Goal: Task Accomplishment & Management: Use online tool/utility

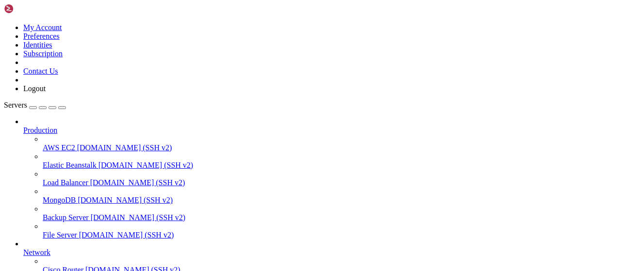
scroll to position [197, 0]
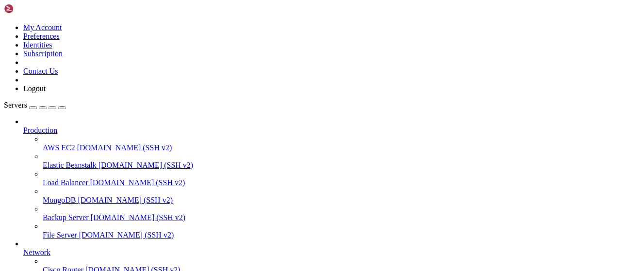
scroll to position [0, 0]
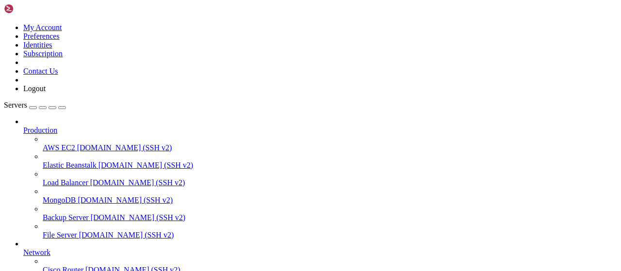
type input "/root/bot-bypass"
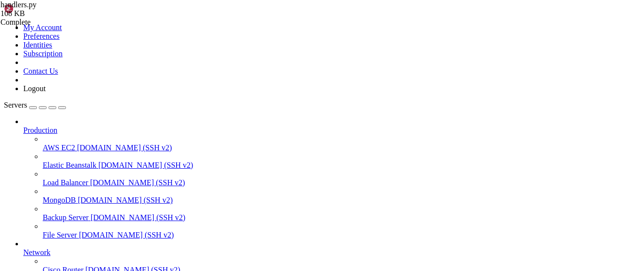
scroll to position [65, 0]
drag, startPoint x: 196, startPoint y: 13, endPoint x: 471, endPoint y: 40, distance: 277.2
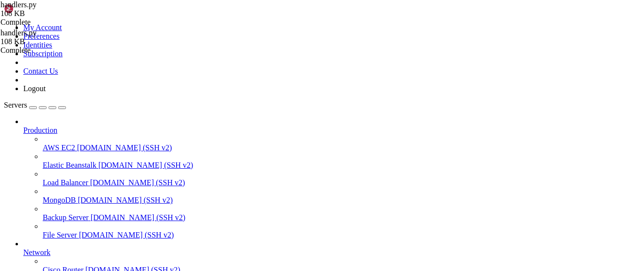
scroll to position [162, 0]
